Goal: Transaction & Acquisition: Purchase product/service

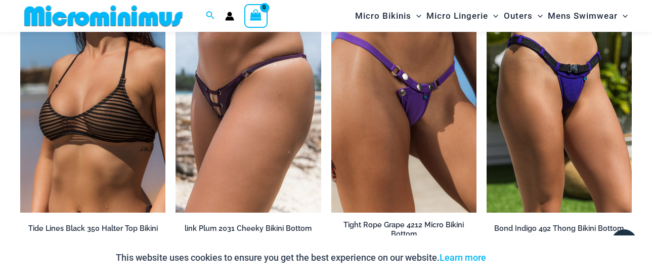
scroll to position [2450, 0]
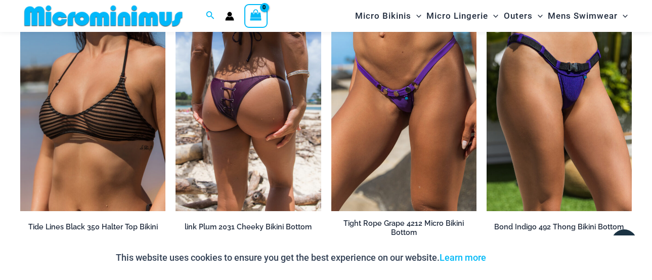
click at [259, 133] on img at bounding box center [247, 102] width 145 height 218
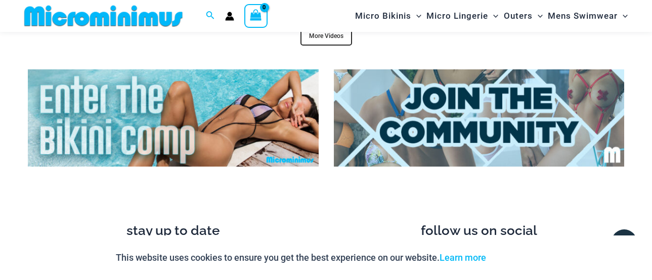
scroll to position [3840, 0]
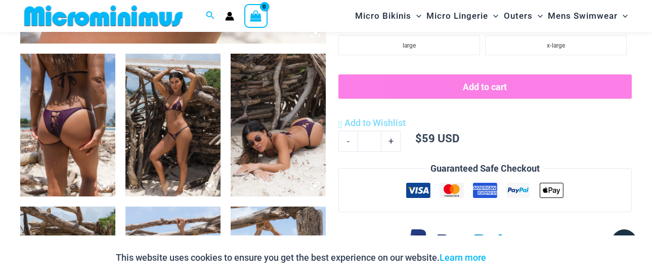
scroll to position [506, 0]
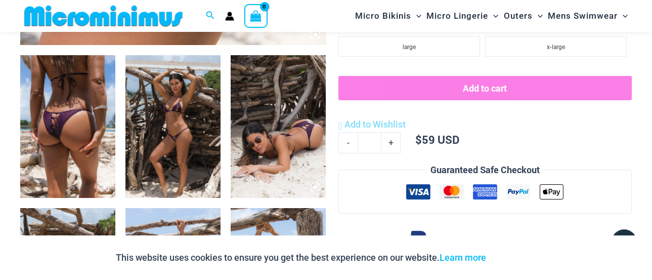
click at [83, 138] on img at bounding box center [67, 126] width 95 height 143
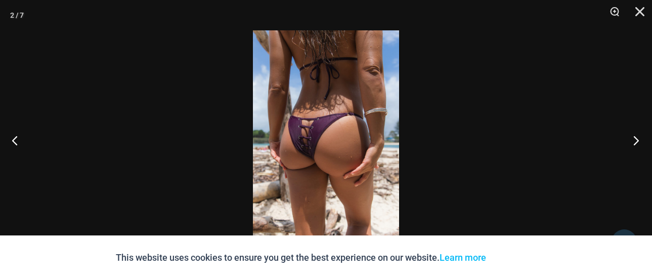
click at [635, 139] on button "Next" at bounding box center [633, 140] width 38 height 51
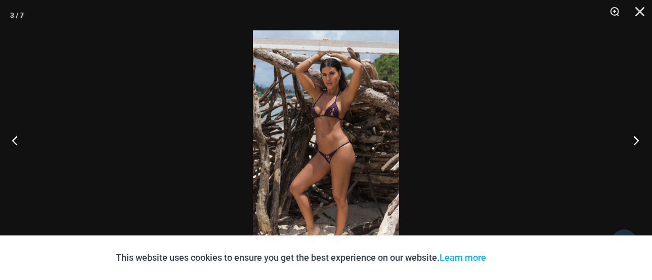
click at [635, 139] on button "Next" at bounding box center [633, 140] width 38 height 51
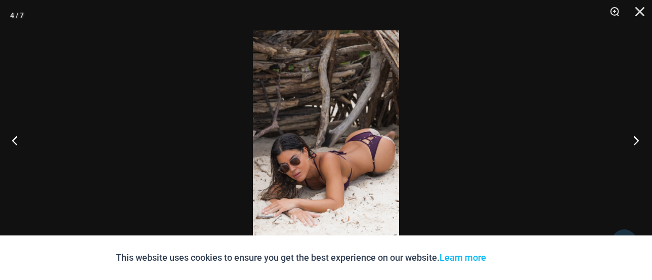
click at [635, 139] on button "Next" at bounding box center [633, 140] width 38 height 51
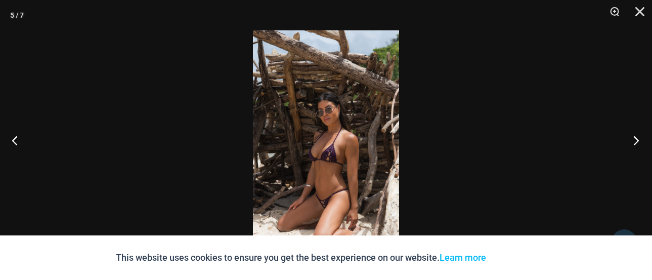
click at [635, 139] on button "Next" at bounding box center [633, 140] width 38 height 51
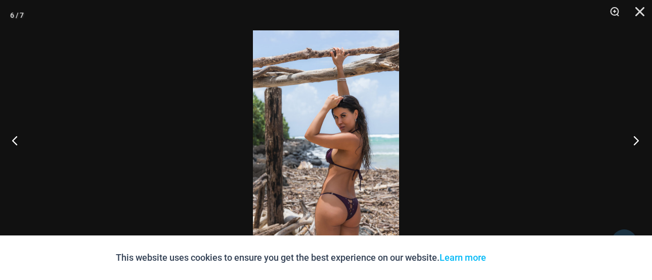
click at [635, 139] on button "Next" at bounding box center [633, 140] width 38 height 51
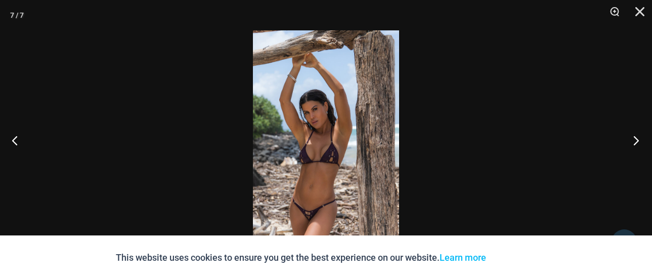
click at [635, 139] on button "Next" at bounding box center [633, 140] width 38 height 51
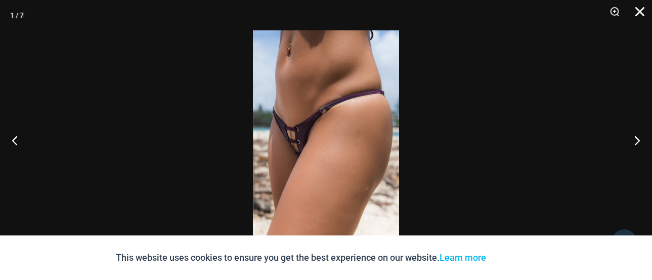
click at [639, 11] on button "Close" at bounding box center [635, 15] width 25 height 30
